Goal: Find specific page/section: Find specific page/section

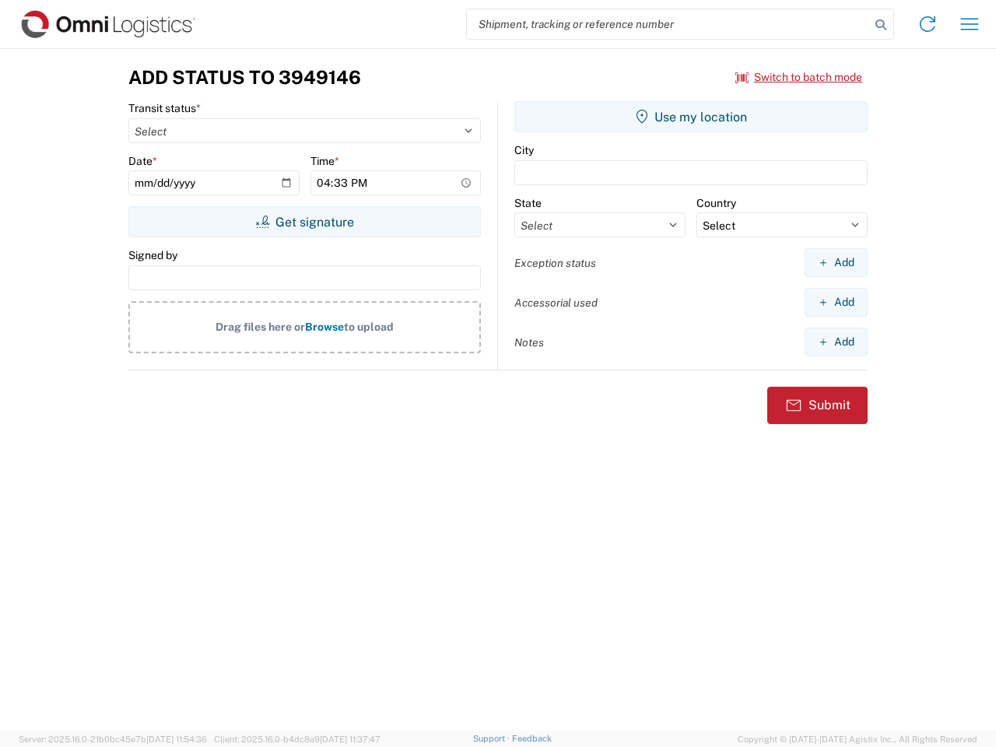
click at [668, 24] on input "search" at bounding box center [668, 24] width 403 height 30
click at [881, 25] on icon at bounding box center [881, 25] width 22 height 22
click at [928, 24] on icon at bounding box center [927, 24] width 25 height 25
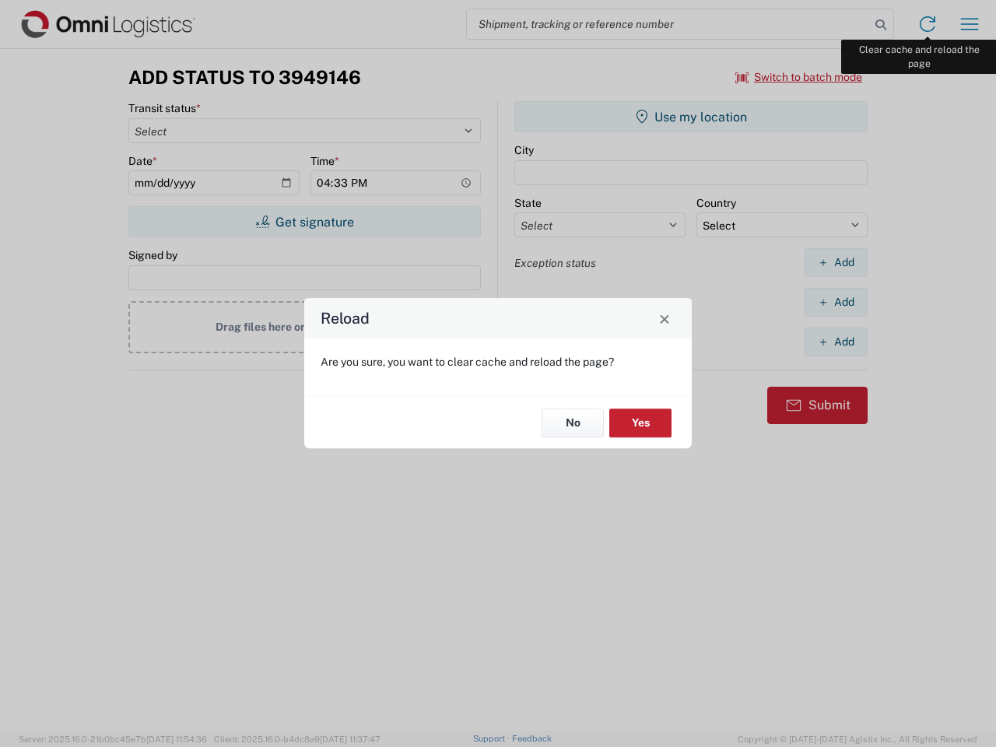
click at [970, 24] on div "Reload Are you sure, you want to clear cache and reload the page? No Yes" at bounding box center [498, 373] width 996 height 747
click at [799, 77] on div "Reload Are you sure, you want to clear cache and reload the page? No Yes" at bounding box center [498, 373] width 996 height 747
click at [304, 222] on div "Reload Are you sure, you want to clear cache and reload the page? No Yes" at bounding box center [498, 373] width 996 height 747
click at [691, 117] on div "Reload Are you sure, you want to clear cache and reload the page? No Yes" at bounding box center [498, 373] width 996 height 747
click at [836, 262] on div "Reload Are you sure, you want to clear cache and reload the page? No Yes" at bounding box center [498, 373] width 996 height 747
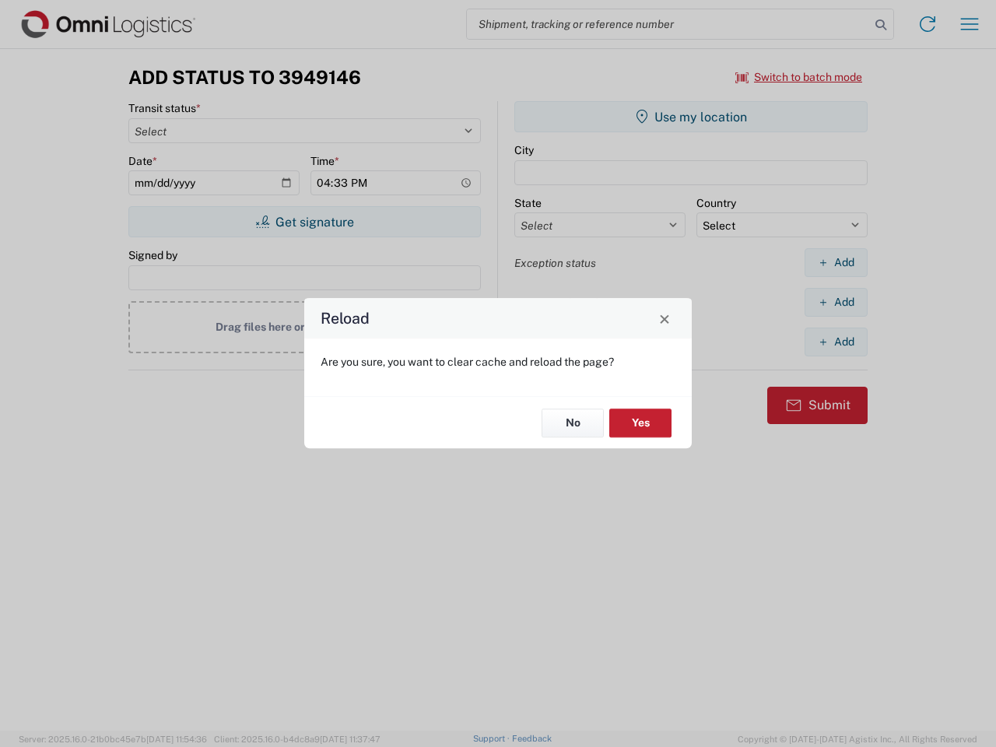
click at [836, 302] on div "Reload Are you sure, you want to clear cache and reload the page? No Yes" at bounding box center [498, 373] width 996 height 747
click at [836, 342] on div "Reload Are you sure, you want to clear cache and reload the page? No Yes" at bounding box center [498, 373] width 996 height 747
